Goal: Find specific page/section: Find specific page/section

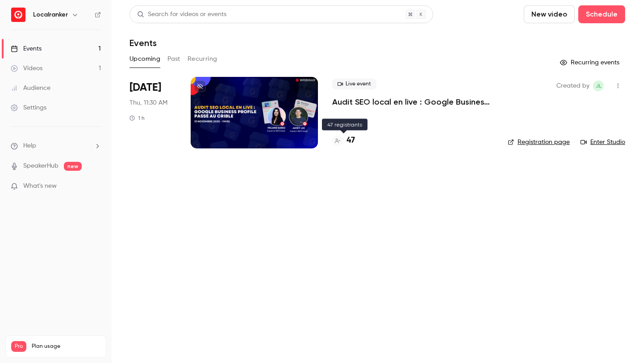
click at [354, 140] on h4 "47" at bounding box center [351, 140] width 8 height 12
